Goal: Information Seeking & Learning: Learn about a topic

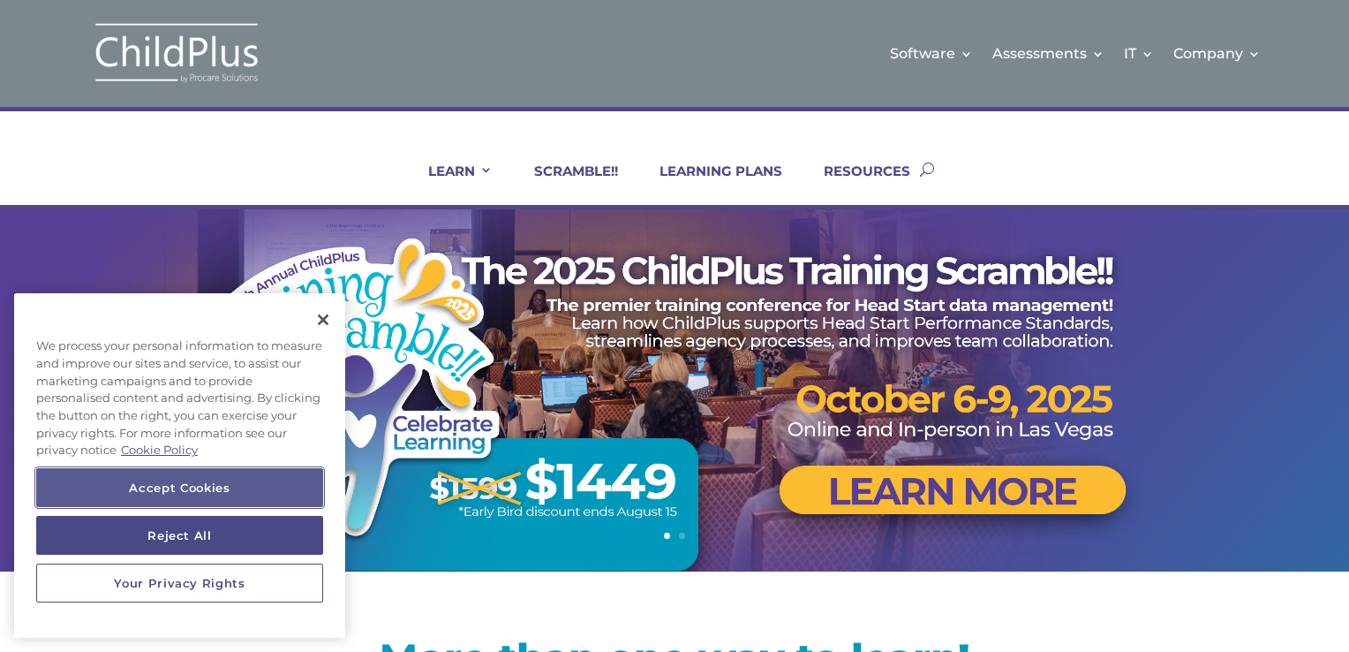
click at [191, 496] on button "Accept Cookies" at bounding box center [179, 487] width 287 height 39
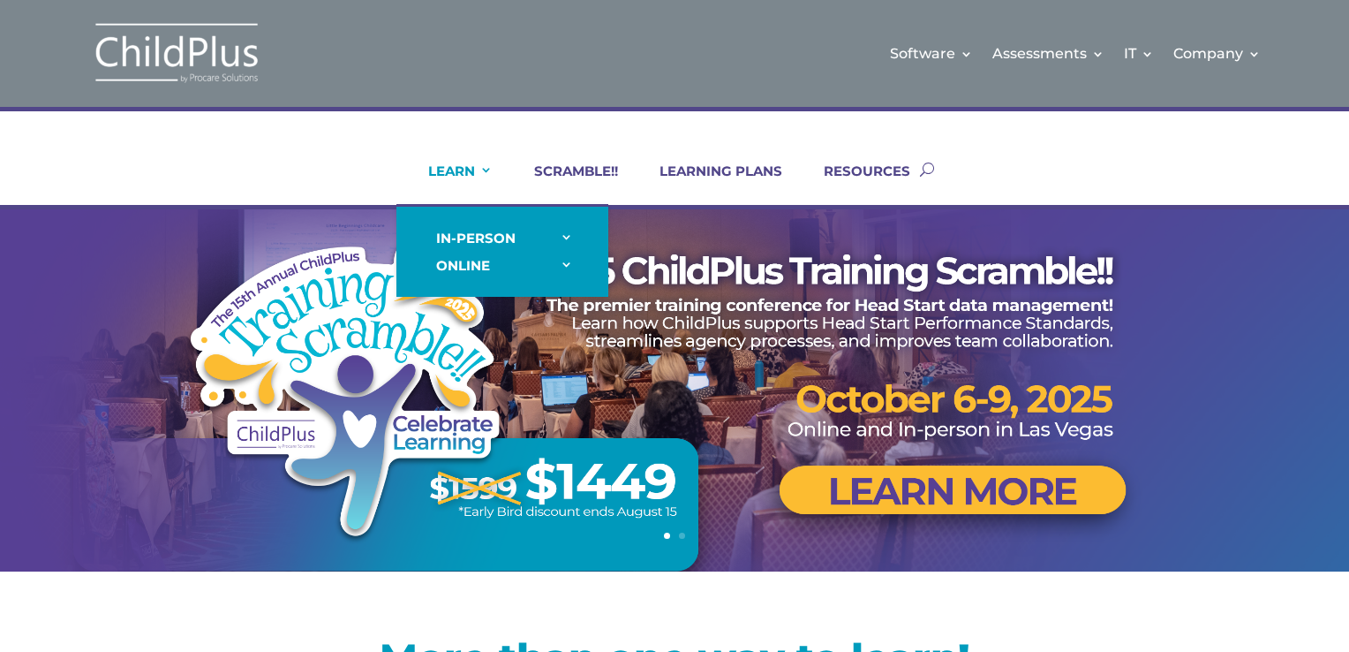
click at [464, 168] on link "LEARN" at bounding box center [449, 183] width 87 height 42
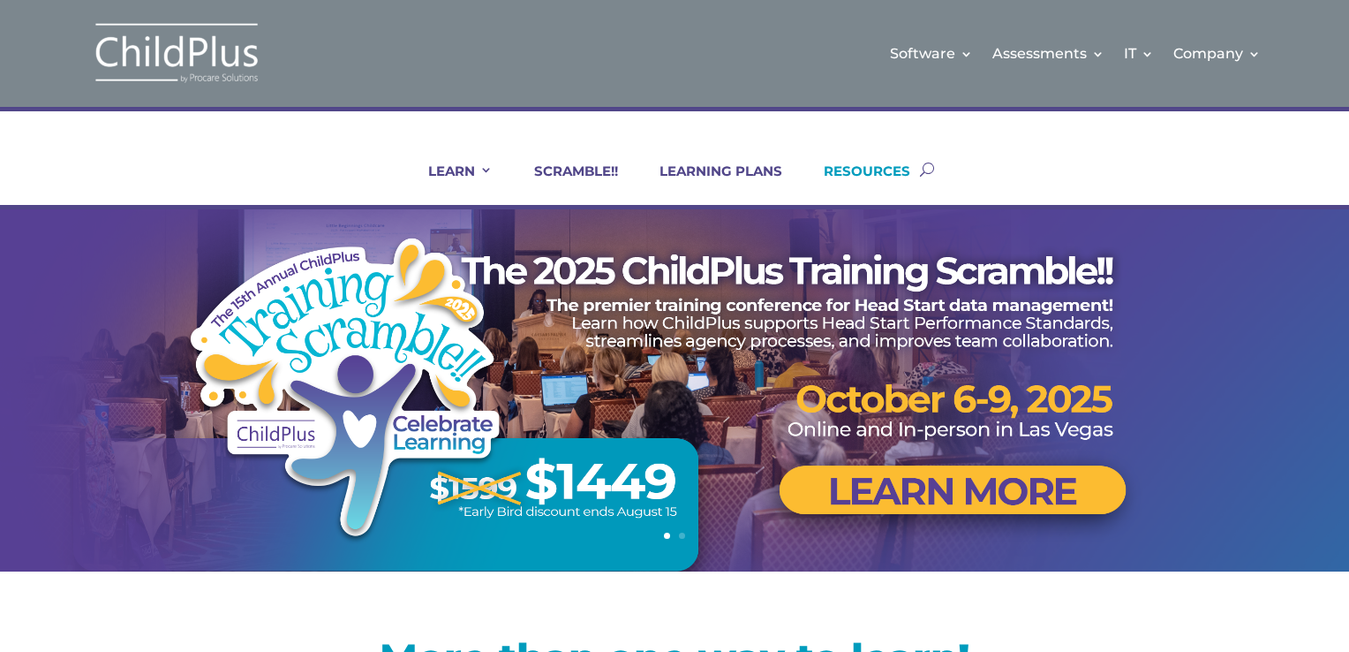
click at [864, 173] on link "RESOURCES" at bounding box center [856, 183] width 109 height 42
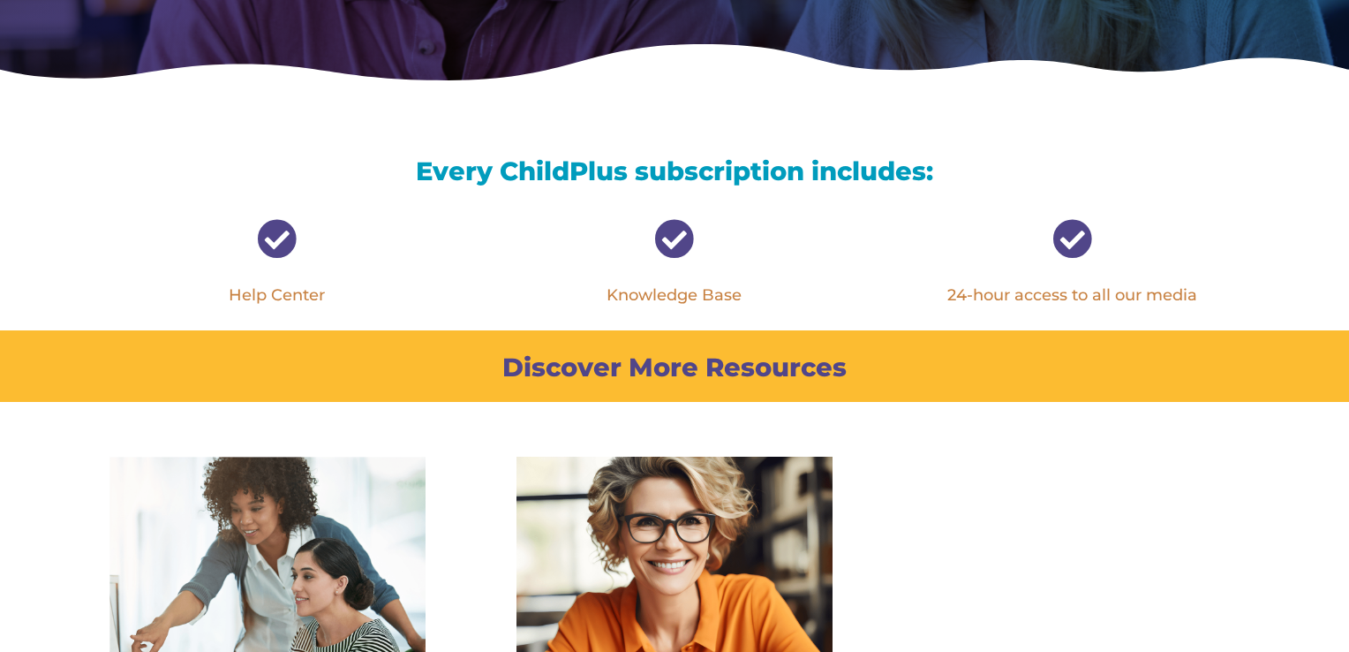
scroll to position [451, 0]
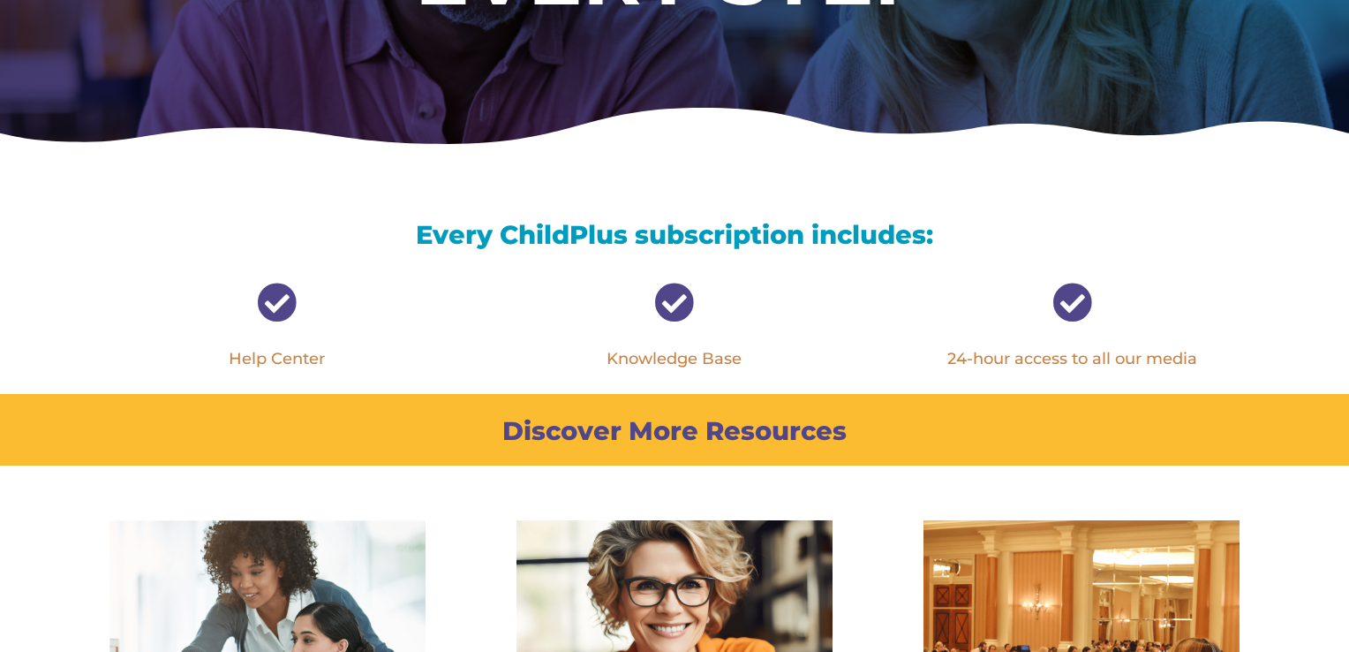
click at [671, 315] on span "" at bounding box center [674, 303] width 40 height 40
click at [1069, 302] on span "" at bounding box center [1073, 303] width 40 height 40
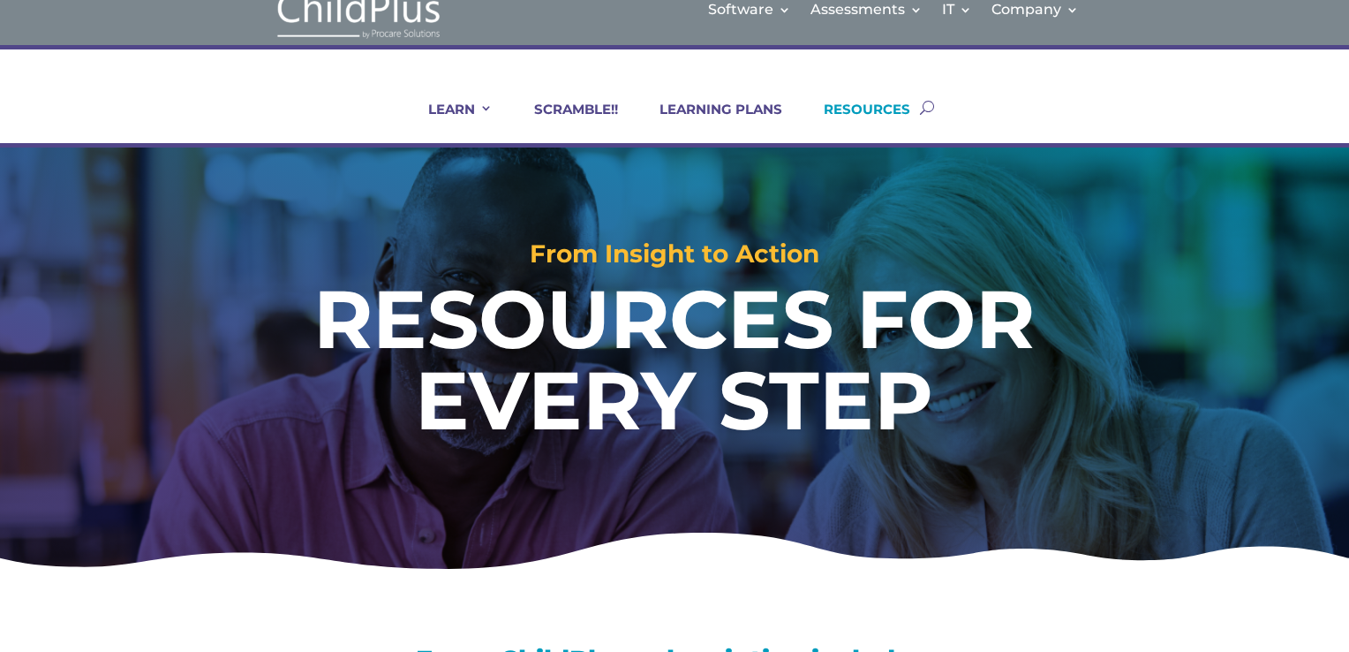
scroll to position [0, 0]
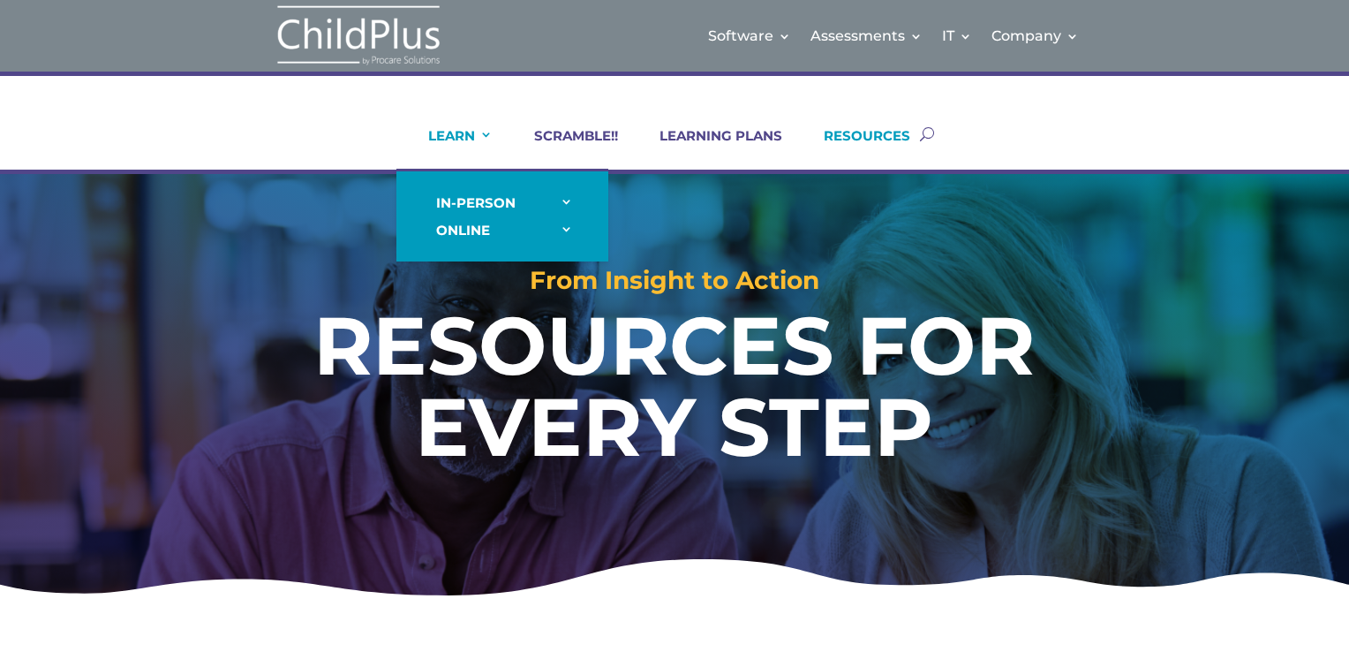
click at [452, 135] on link "LEARN" at bounding box center [449, 148] width 87 height 42
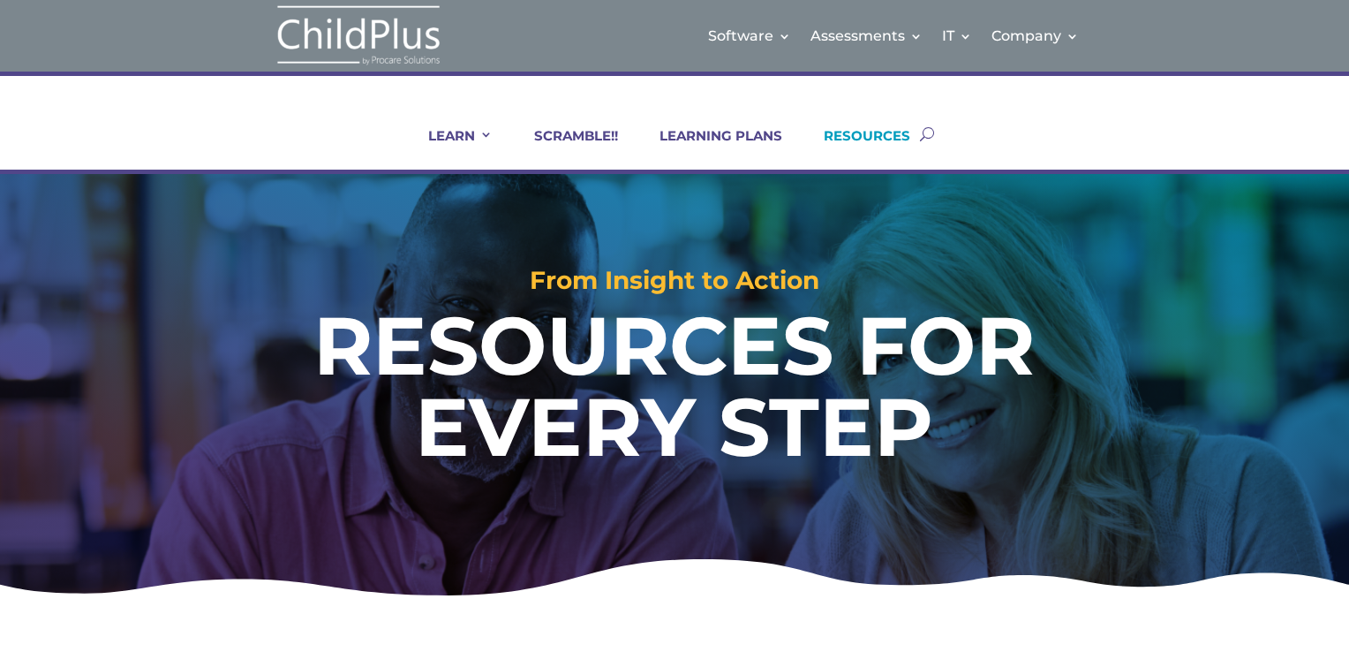
click at [857, 129] on link "RESOURCES" at bounding box center [856, 148] width 109 height 42
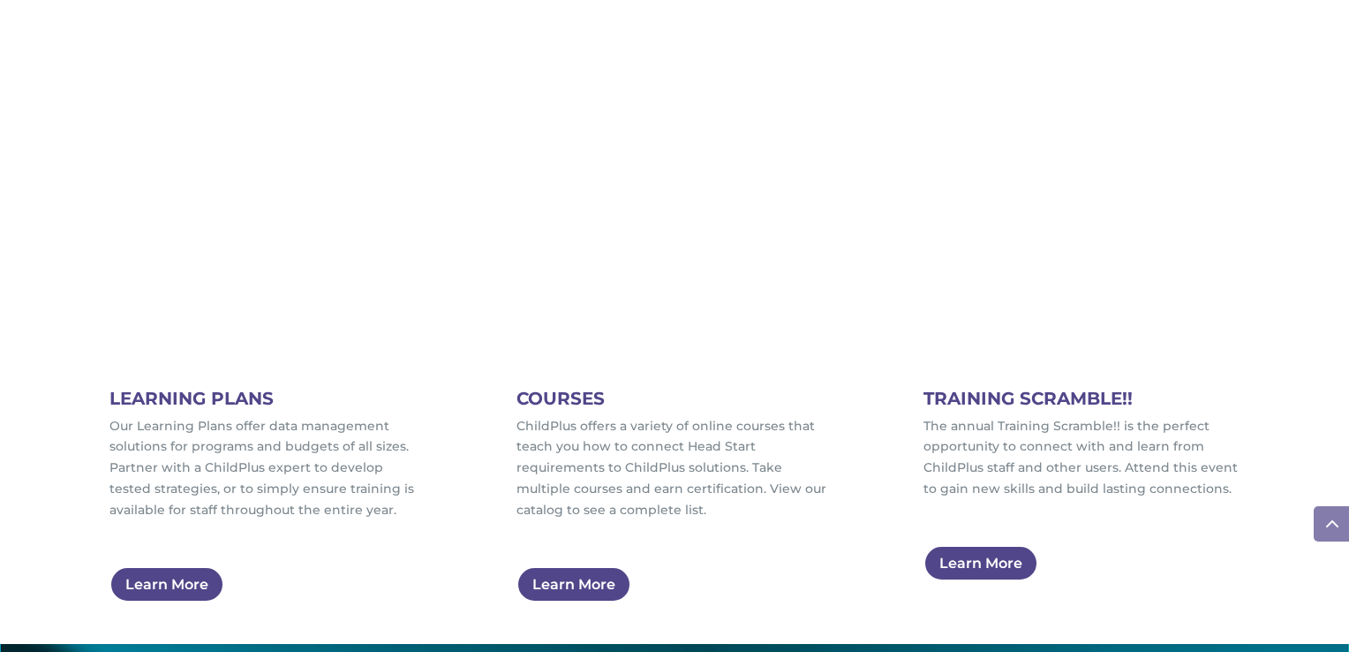
scroll to position [927, 0]
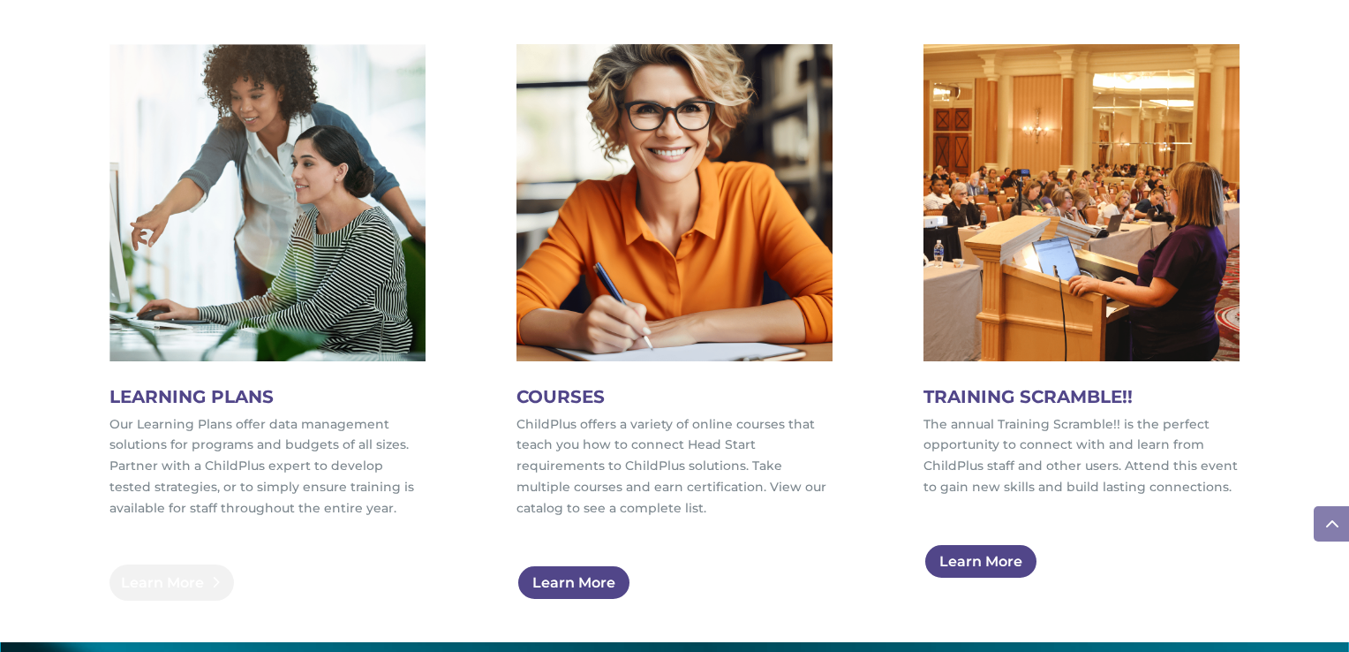
click at [159, 577] on link "Learn More" at bounding box center [171, 582] width 125 height 36
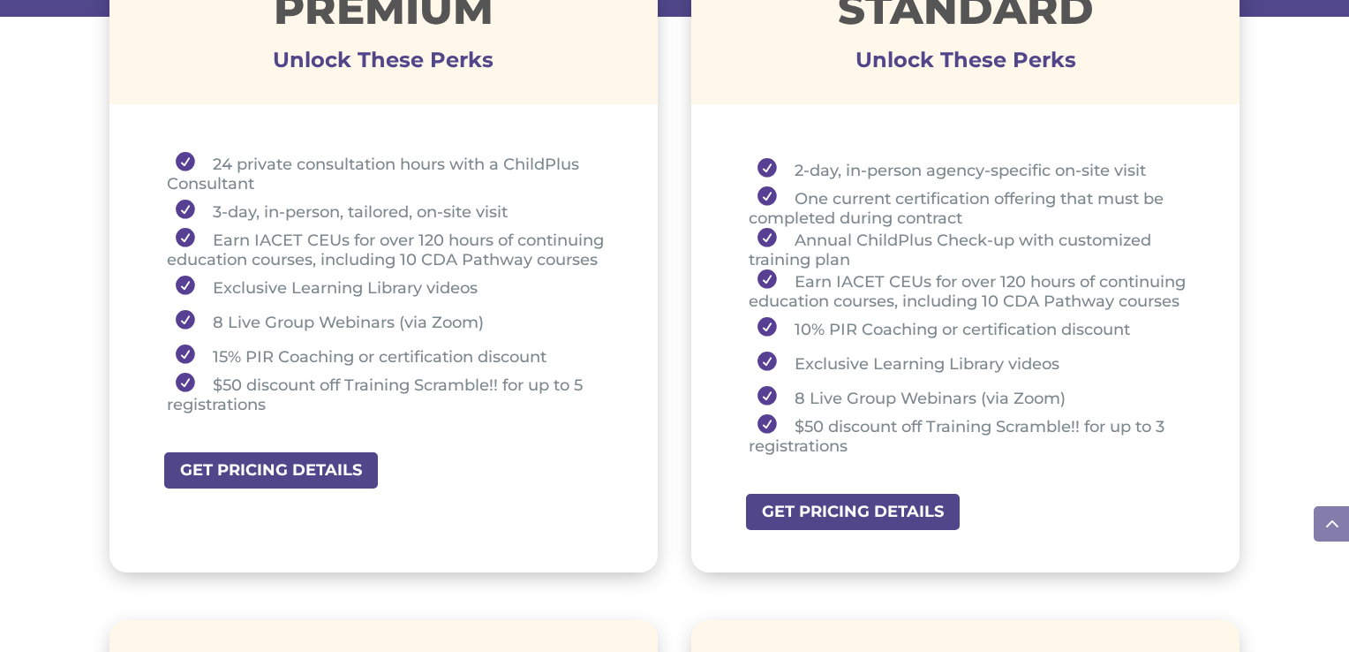
scroll to position [713, 0]
